Goal: Task Accomplishment & Management: Manage account settings

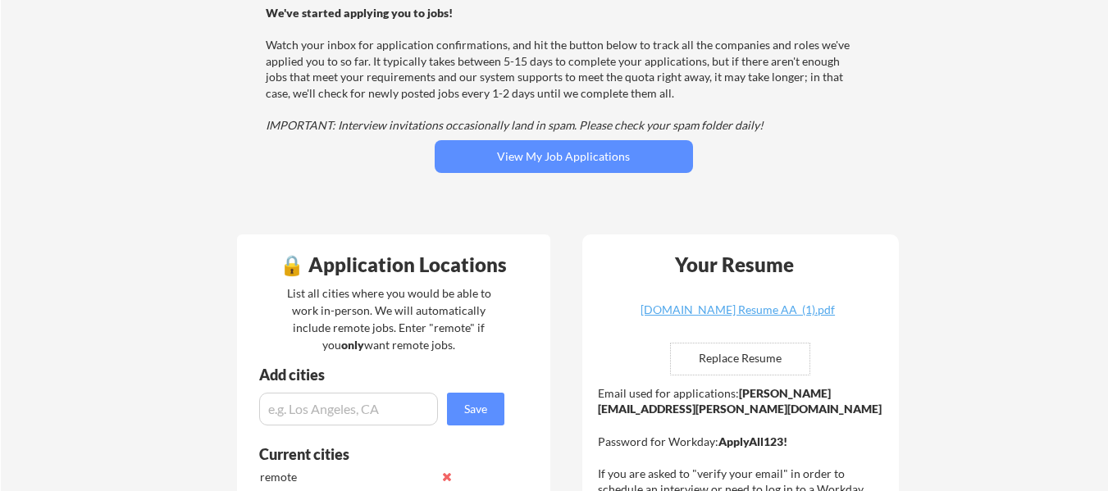
scroll to position [246, 0]
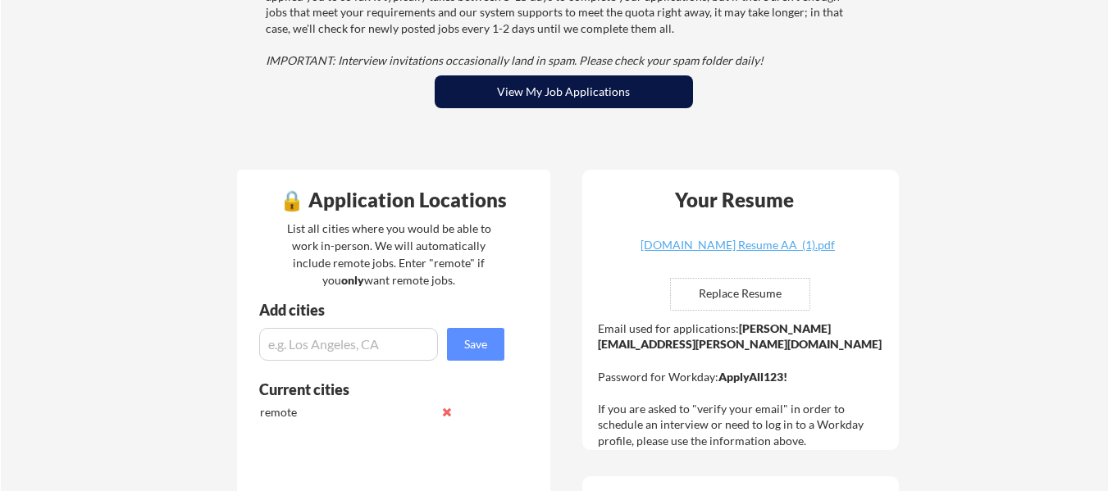
click at [559, 94] on button "View My Job Applications" at bounding box center [564, 91] width 258 height 33
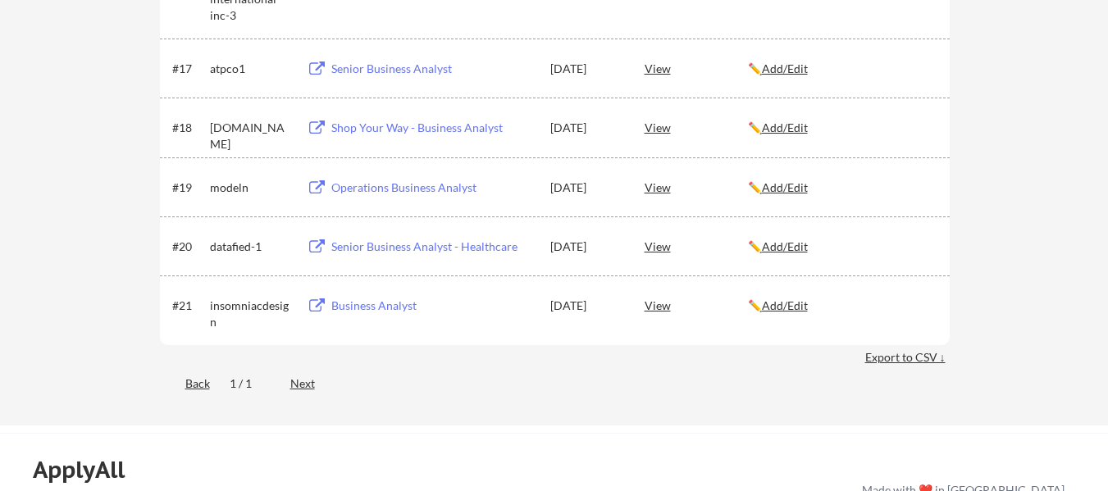
scroll to position [1394, 0]
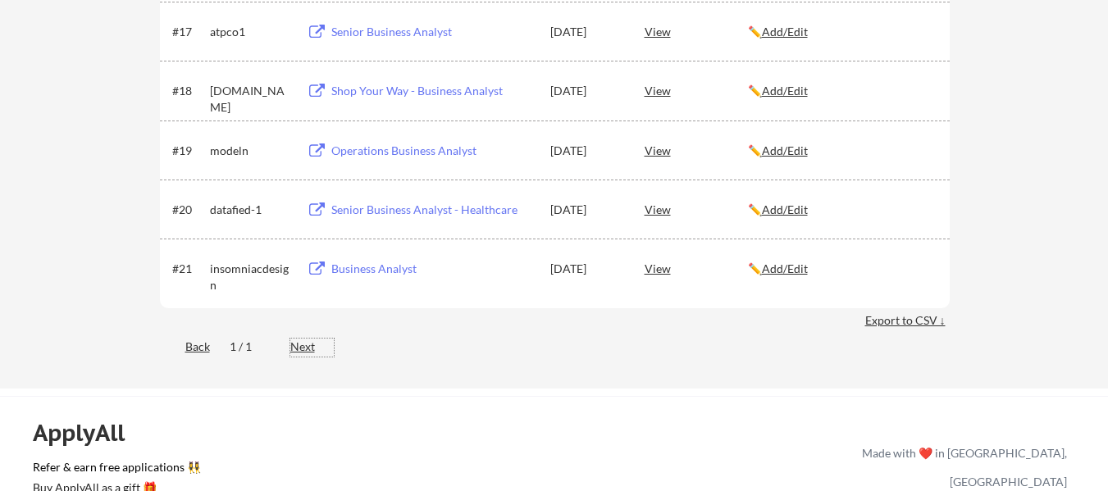
click at [300, 344] on div "Next" at bounding box center [311, 347] width 43 height 16
click at [302, 343] on div "Next" at bounding box center [311, 347] width 43 height 16
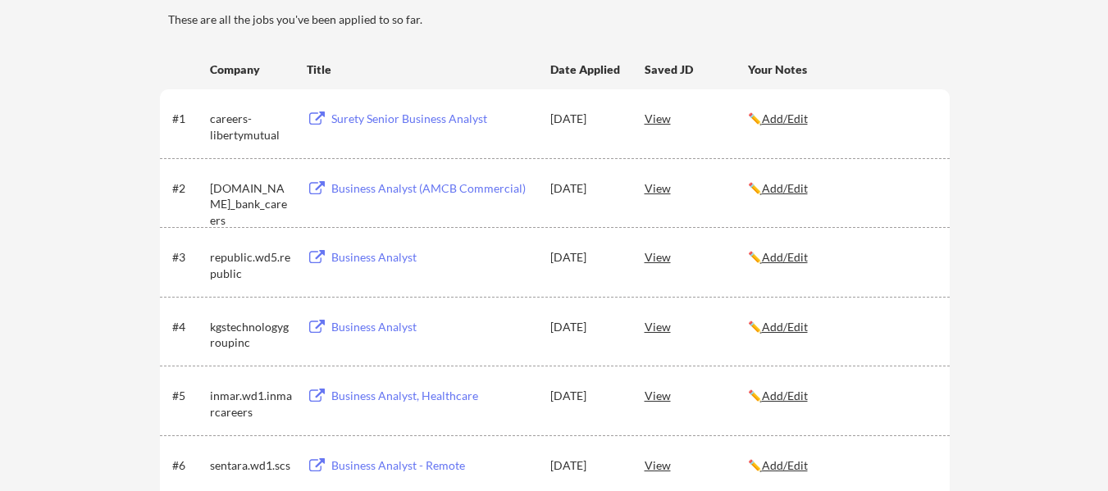
scroll to position [0, 0]
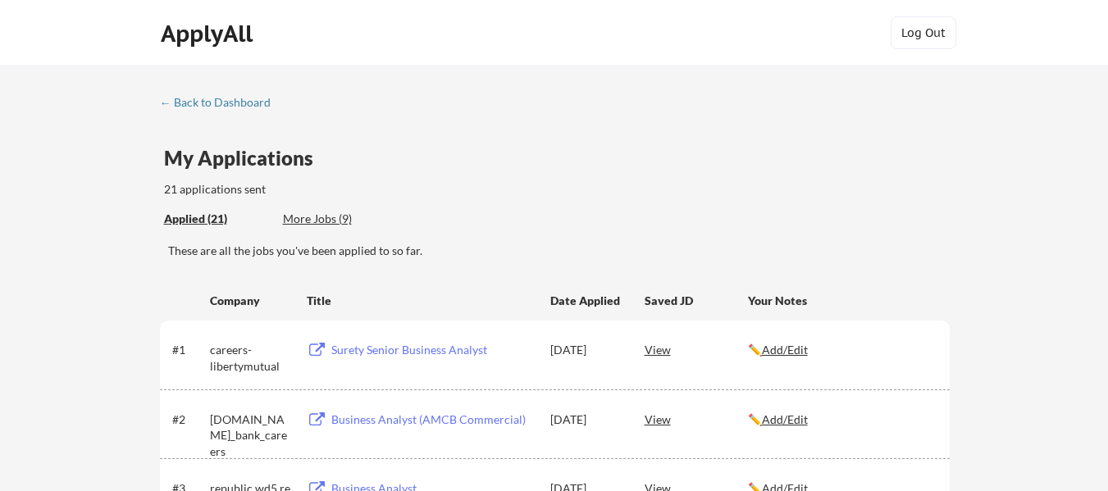
click at [320, 216] on div "More Jobs (9)" at bounding box center [343, 219] width 121 height 16
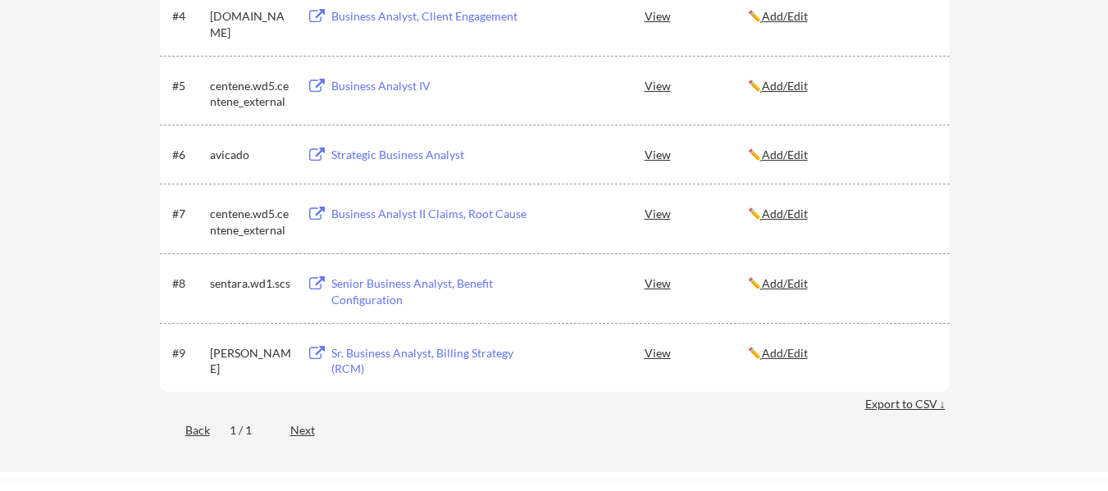
scroll to position [574, 0]
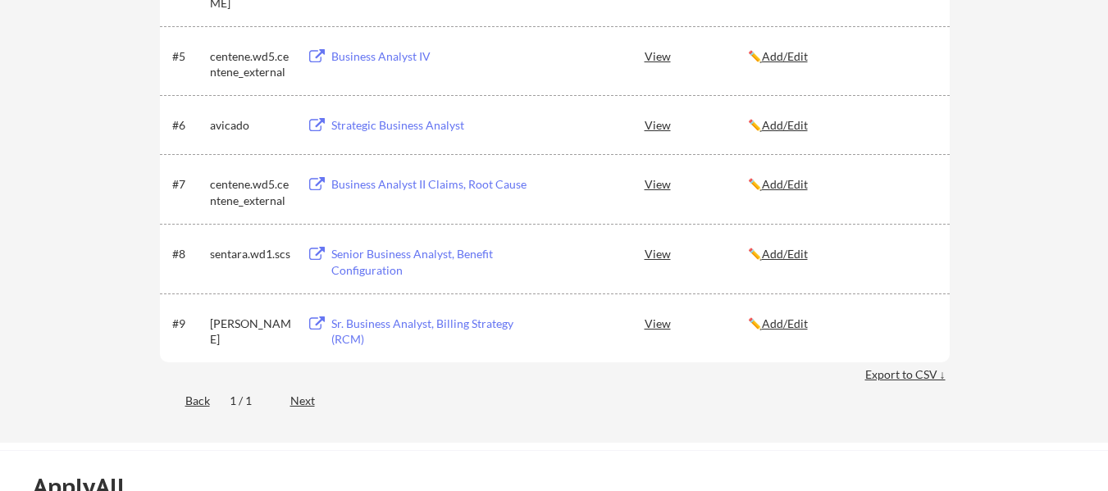
click at [193, 401] on div "Back" at bounding box center [185, 401] width 50 height 16
click at [309, 398] on div "Next" at bounding box center [311, 401] width 43 height 16
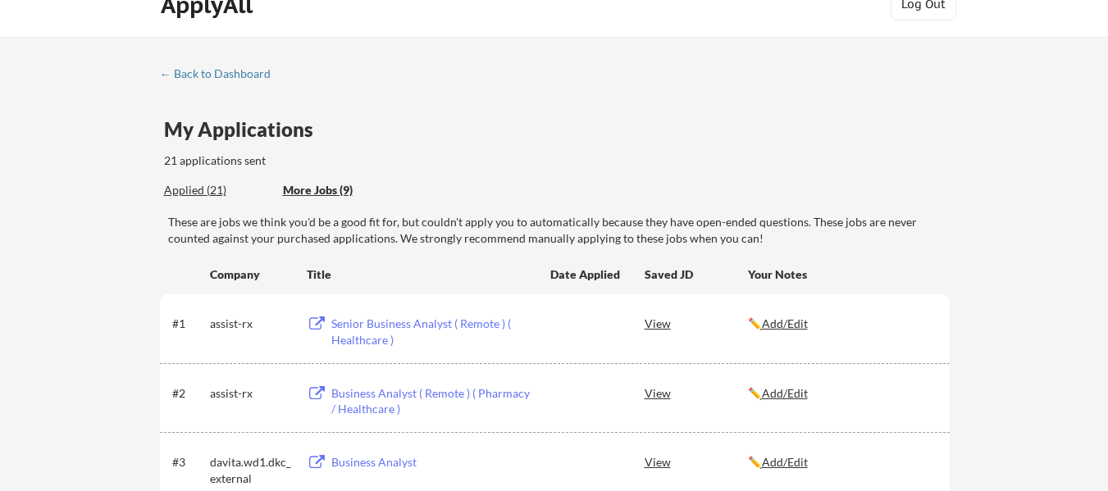
scroll to position [0, 0]
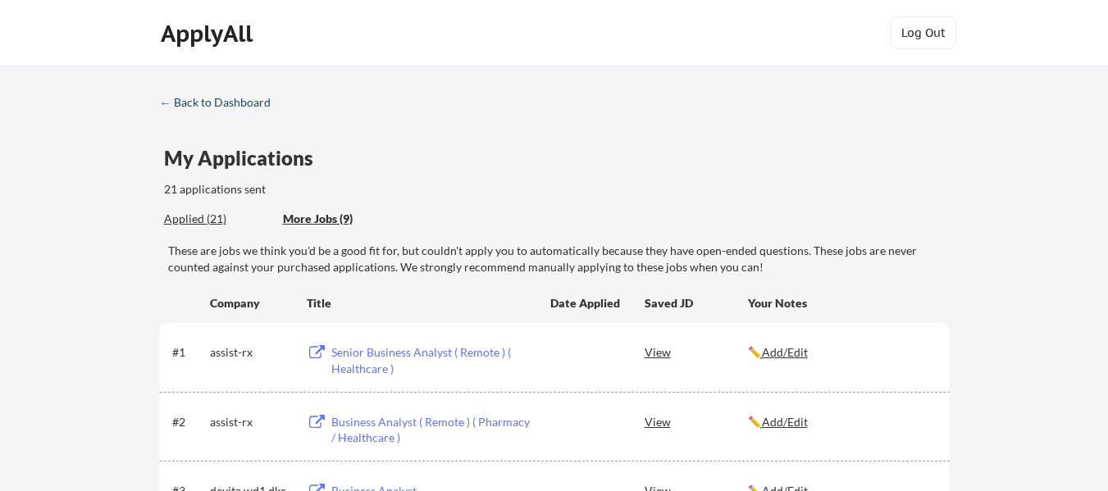
click at [234, 107] on div "← Back to Dashboard" at bounding box center [221, 102] width 123 height 11
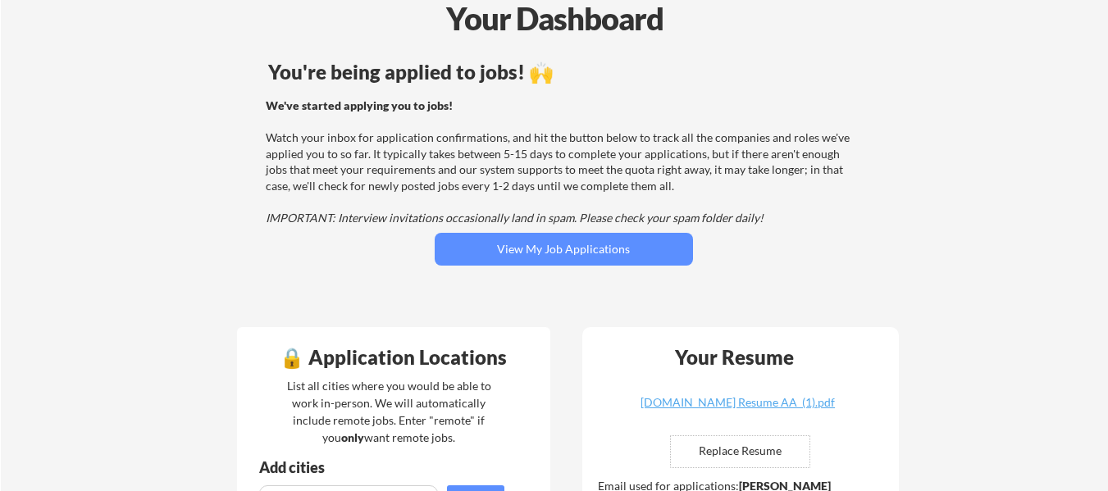
scroll to position [246, 0]
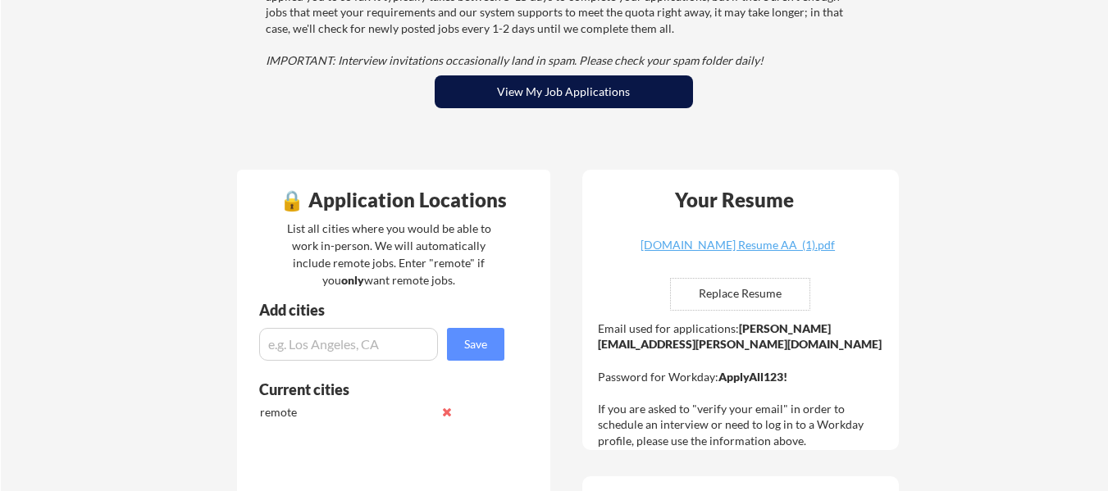
click at [604, 89] on button "View My Job Applications" at bounding box center [564, 91] width 258 height 33
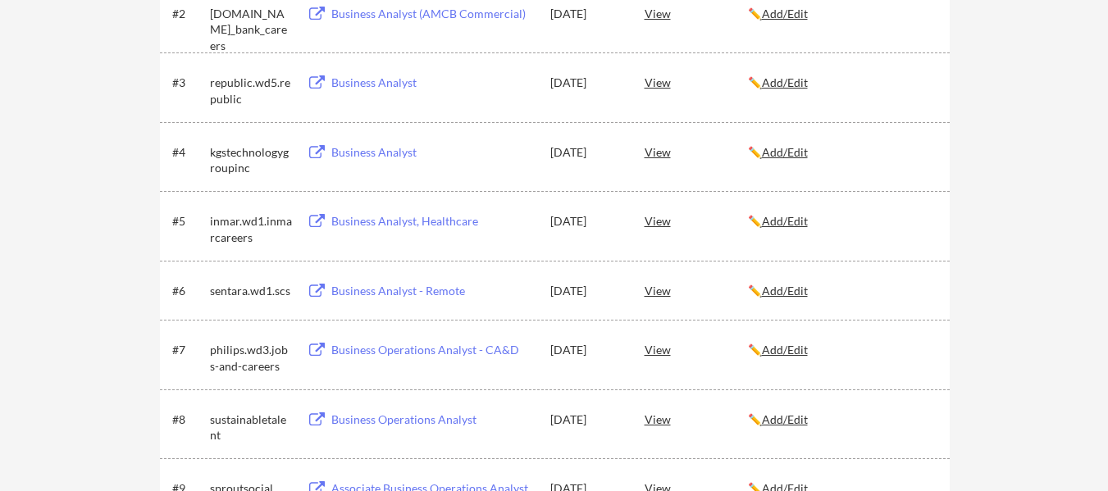
scroll to position [410, 0]
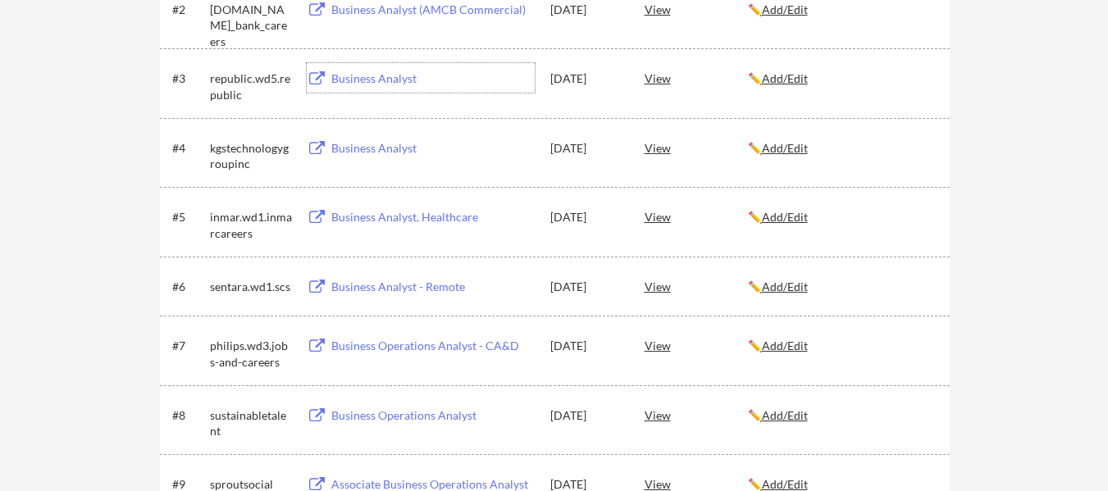
click at [377, 93] on div "Business Analyst" at bounding box center [430, 78] width 207 height 30
click at [926, 154] on div "✏️ Add/Edit" at bounding box center [841, 148] width 187 height 16
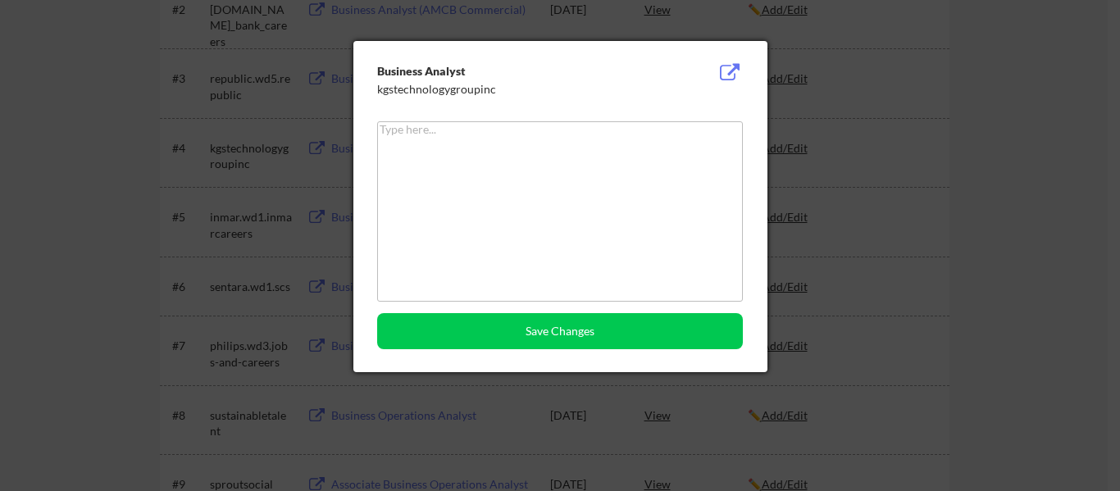
click at [730, 64] on button at bounding box center [729, 73] width 25 height 20
click at [957, 125] on div at bounding box center [560, 245] width 1120 height 491
